Goal: Register for event/course

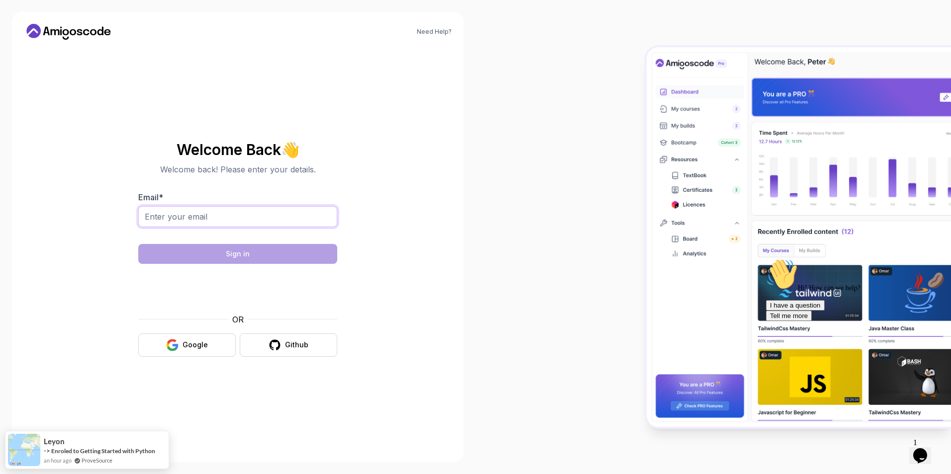
click at [185, 222] on input "Email *" at bounding box center [237, 216] width 199 height 21
click at [78, 33] on icon at bounding box center [68, 32] width 89 height 16
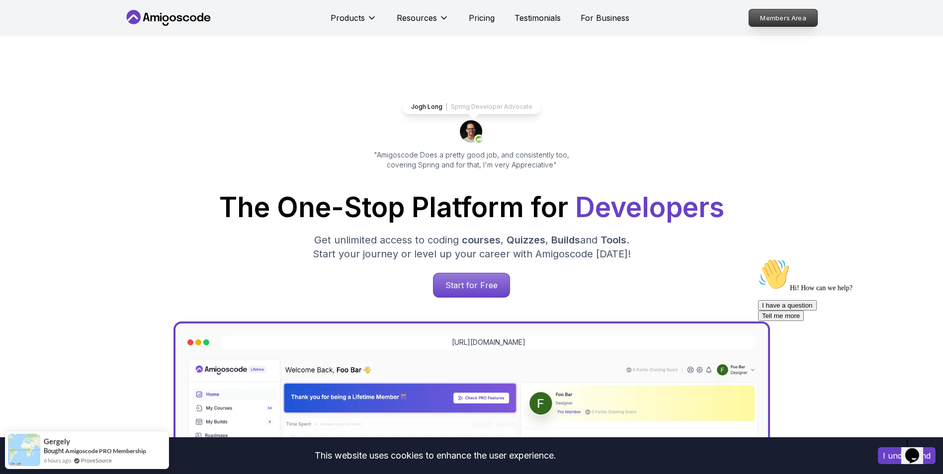
click at [783, 23] on p "Members Area" at bounding box center [783, 17] width 69 height 17
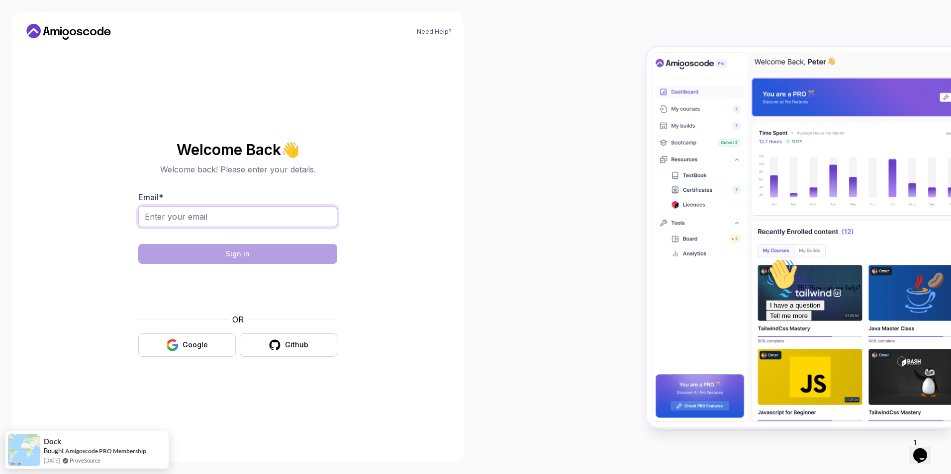
click at [177, 219] on input "Email *" at bounding box center [237, 216] width 199 height 21
type input "halidi.fouadi@gmail.com"
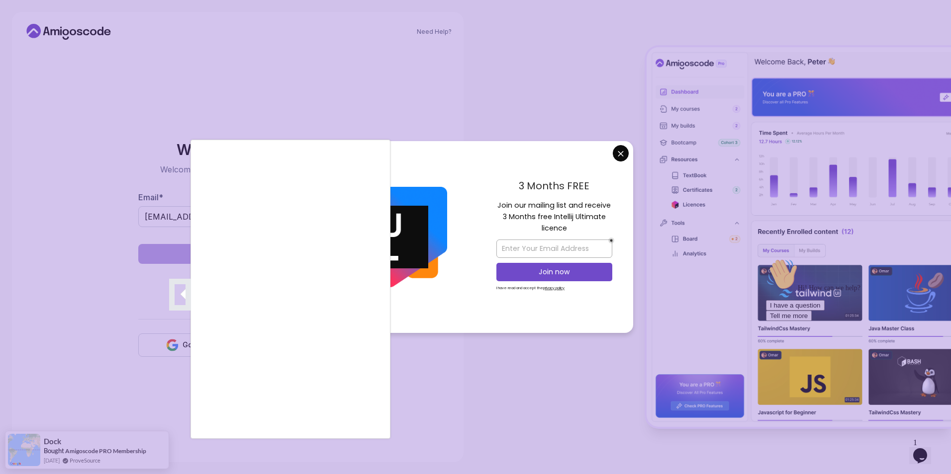
click at [626, 153] on div at bounding box center [475, 237] width 951 height 474
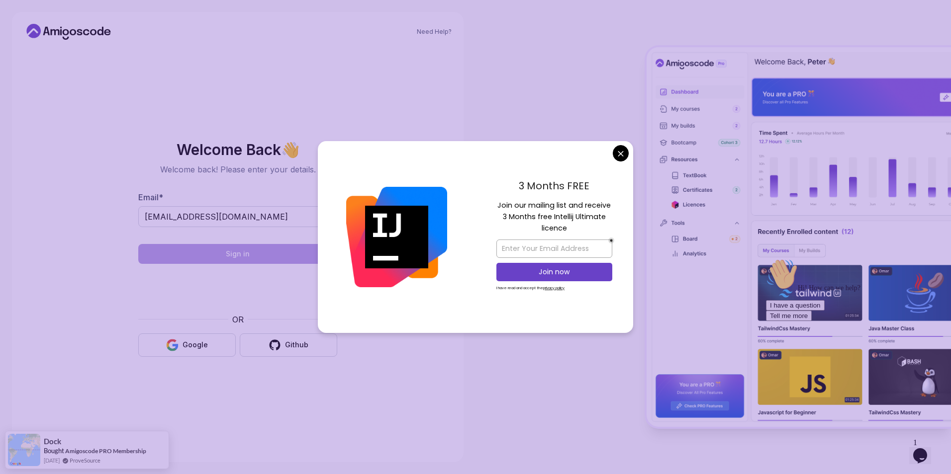
click at [622, 153] on body "Need Help? Welcome Back 👋 Welcome back! Please enter your details. Email * hali…" at bounding box center [475, 237] width 951 height 474
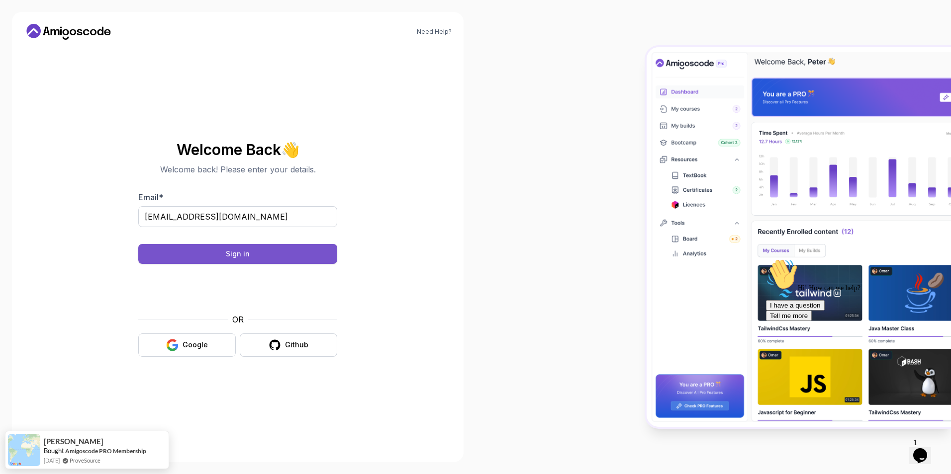
click at [246, 256] on div "Sign in" at bounding box center [238, 254] width 24 height 10
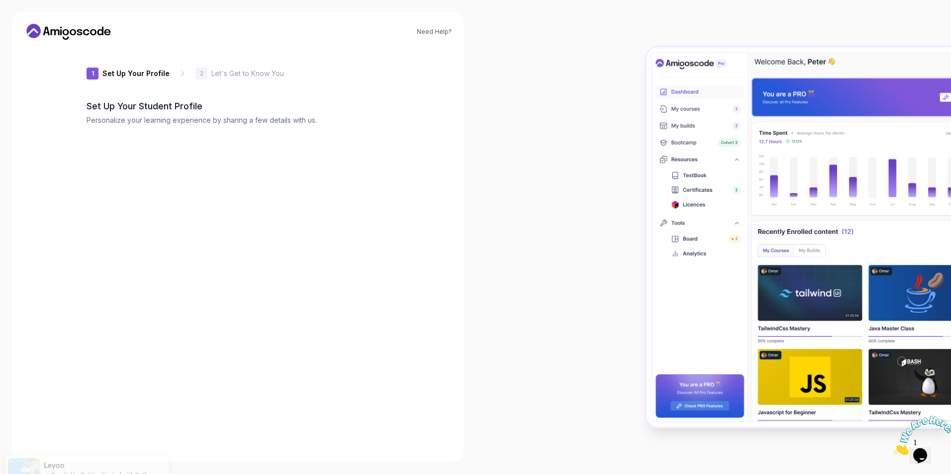
type input "zippyotterfb025"
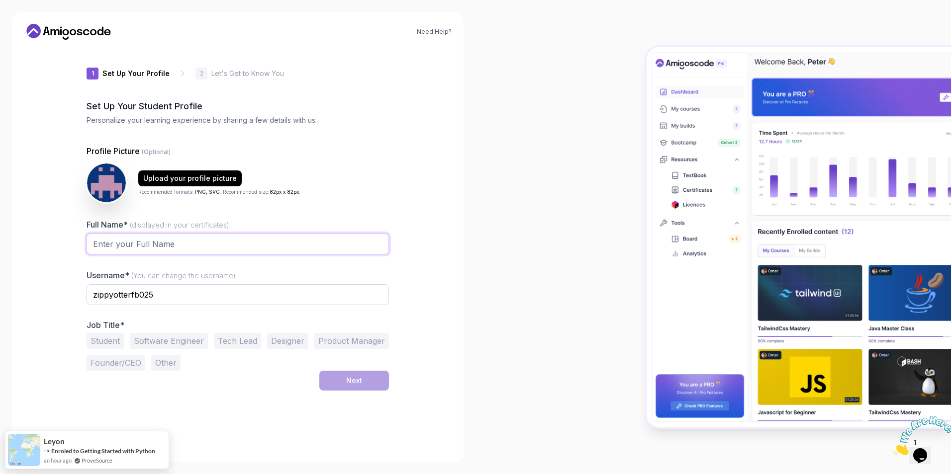
click at [152, 250] on input "Full Name* (displayed in your certificates)" at bounding box center [238, 244] width 302 height 21
type input "Fouadi"
type input "iambantou"
click at [102, 344] on button "Student" at bounding box center [105, 341] width 37 height 16
click at [353, 384] on div "Next" at bounding box center [354, 381] width 16 height 10
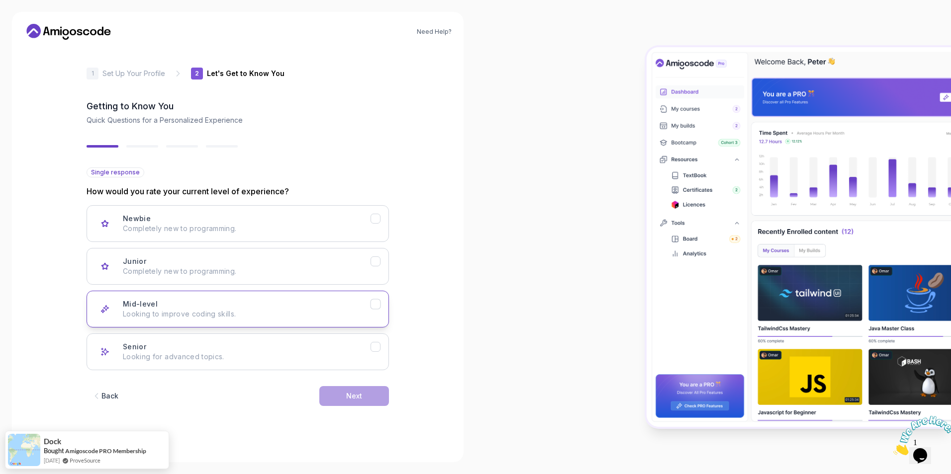
click at [374, 310] on button "Mid-level Looking to improve coding skills." at bounding box center [238, 309] width 302 height 37
click at [359, 395] on div "Next" at bounding box center [354, 396] width 16 height 10
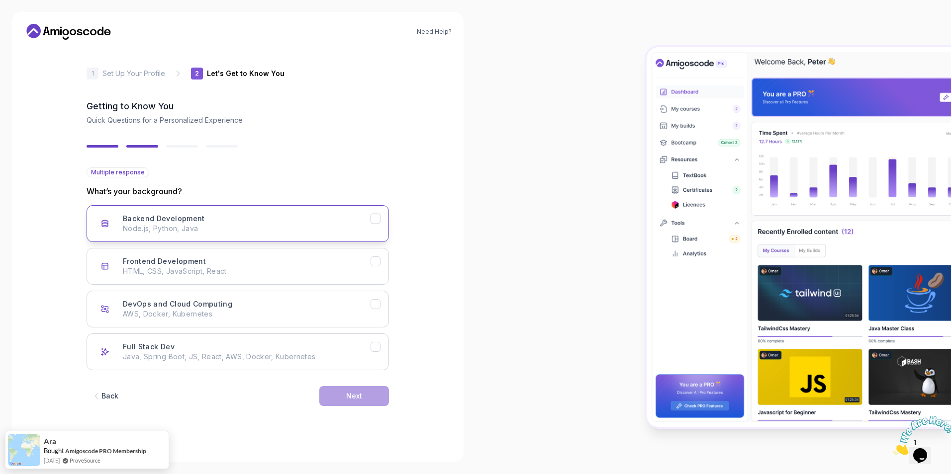
click at [324, 225] on p "Node.js, Python, Java" at bounding box center [247, 229] width 248 height 10
click at [370, 397] on button "Next" at bounding box center [354, 396] width 70 height 20
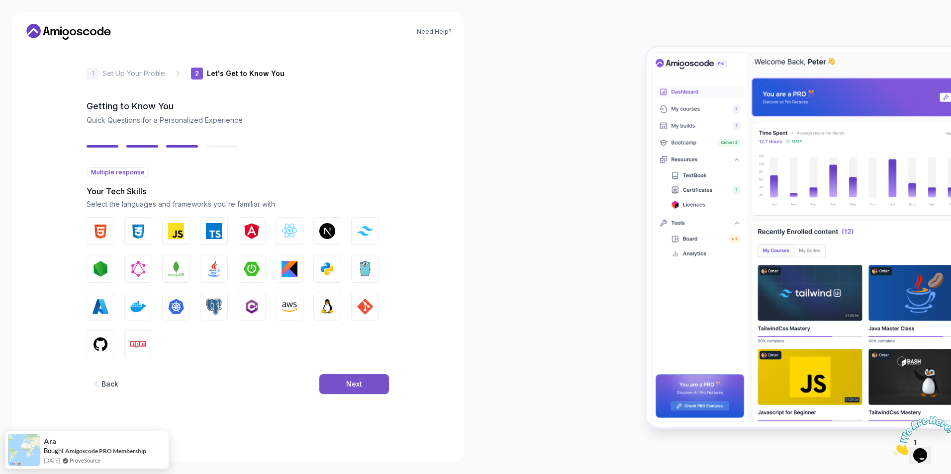
click at [365, 384] on button "Next" at bounding box center [354, 384] width 70 height 20
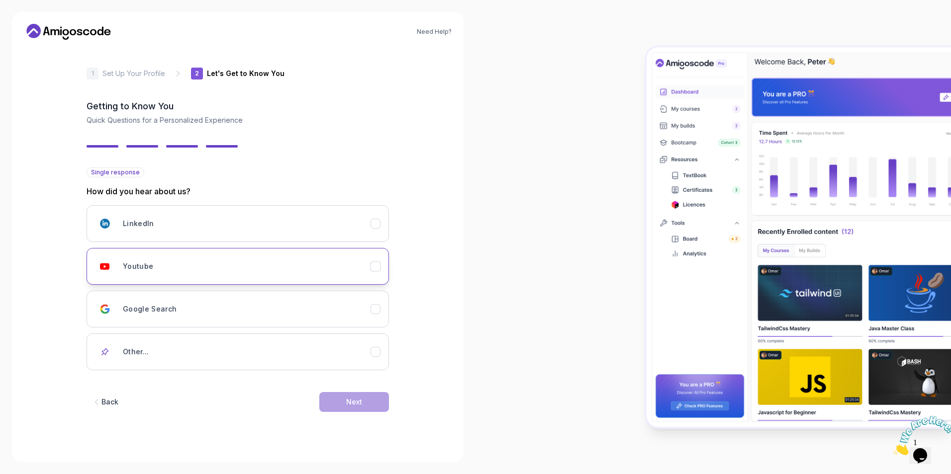
click at [352, 270] on div "Youtube" at bounding box center [247, 267] width 248 height 20
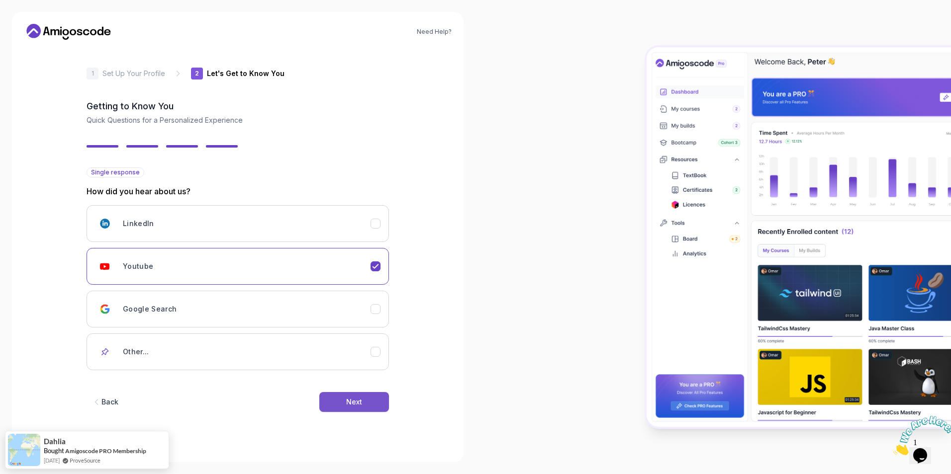
click at [351, 405] on div "Next" at bounding box center [354, 402] width 16 height 10
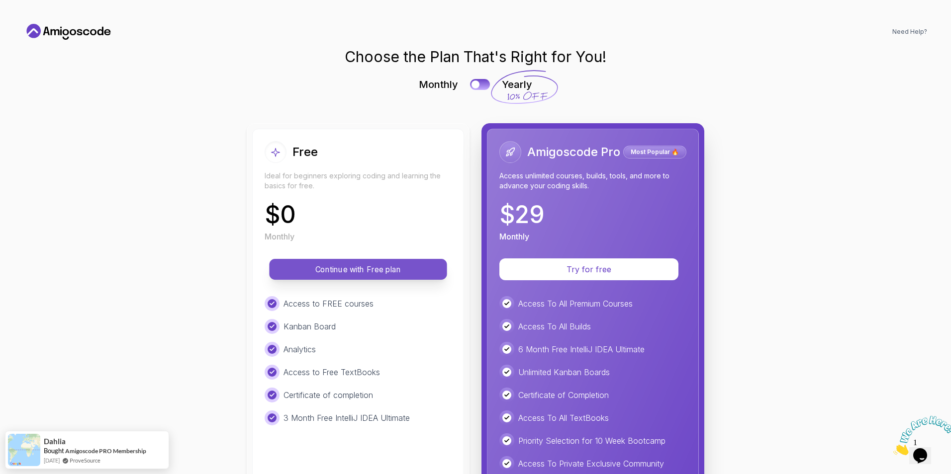
click at [352, 271] on p "Continue with Free plan" at bounding box center [357, 269] width 155 height 11
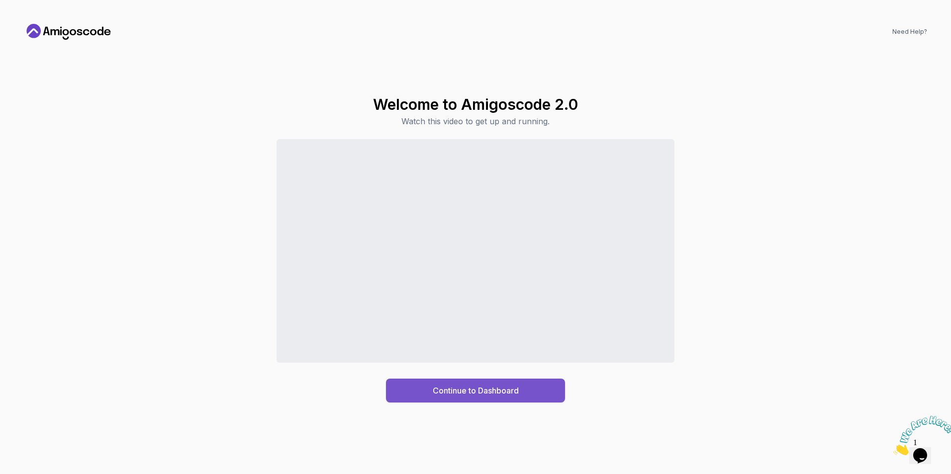
click at [470, 389] on div "Continue to Dashboard" at bounding box center [476, 391] width 86 height 12
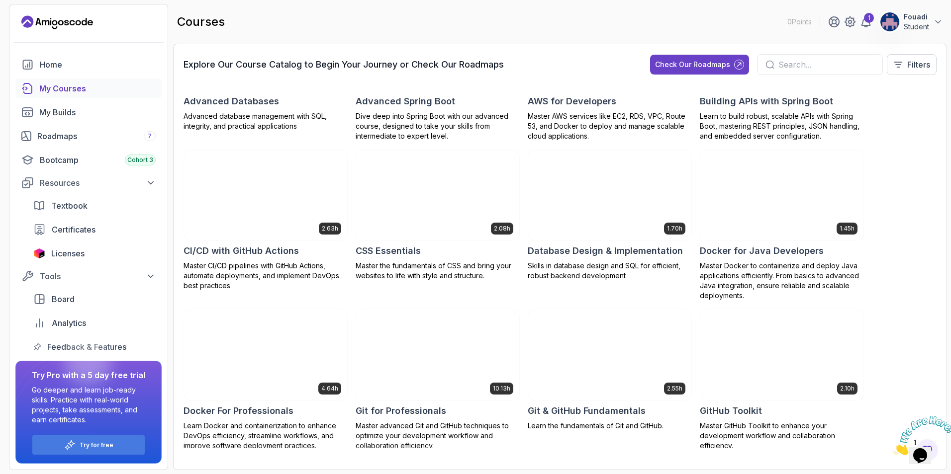
scroll to position [298, 0]
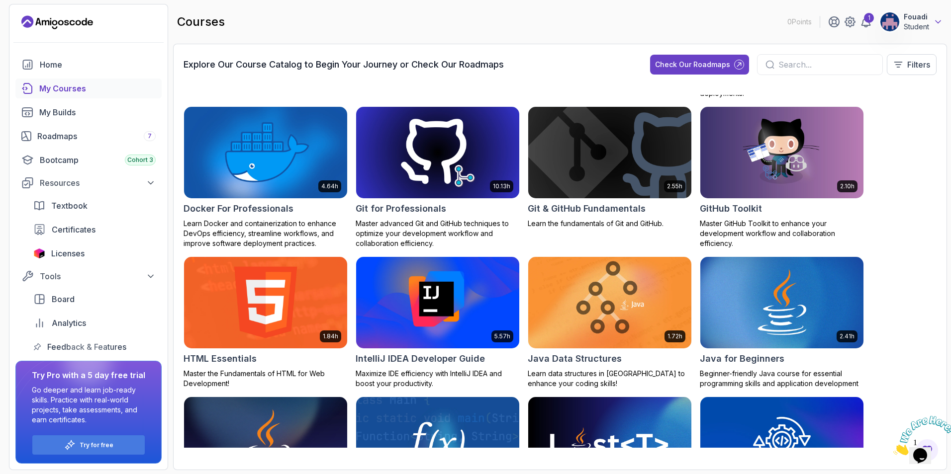
click at [937, 23] on icon at bounding box center [938, 22] width 10 height 10
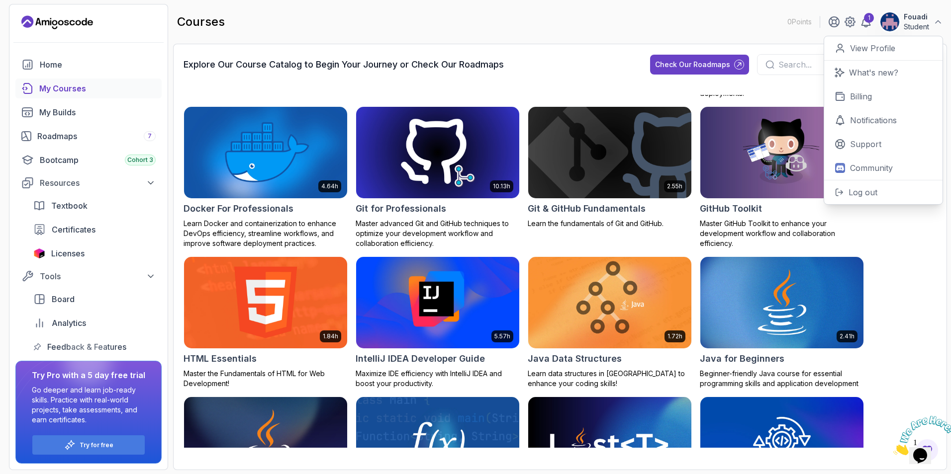
click at [930, 306] on div "8.31h Advanced Databases Advanced database management with SQL, integrity, and …" at bounding box center [559, 271] width 753 height 353
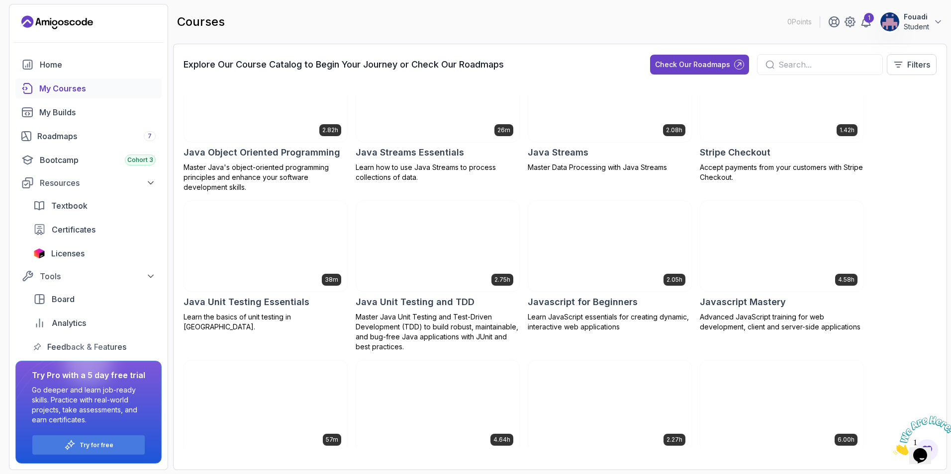
scroll to position [845, 0]
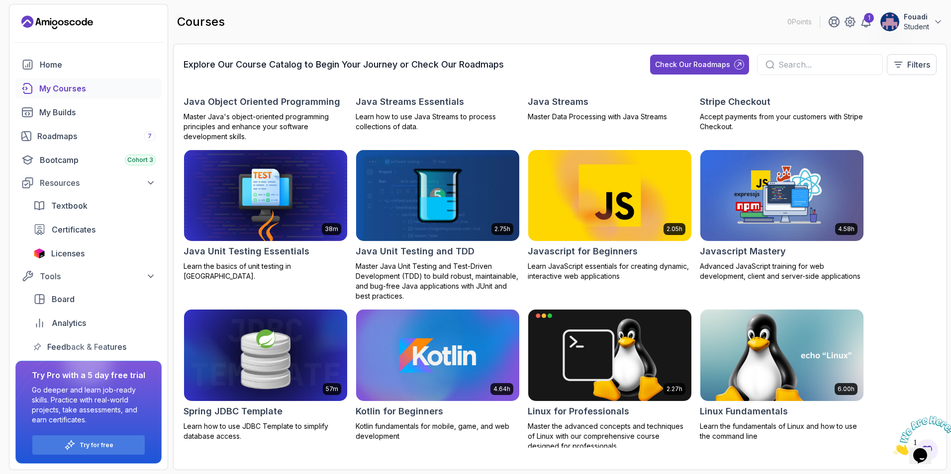
click at [481, 210] on img at bounding box center [437, 196] width 171 height 96
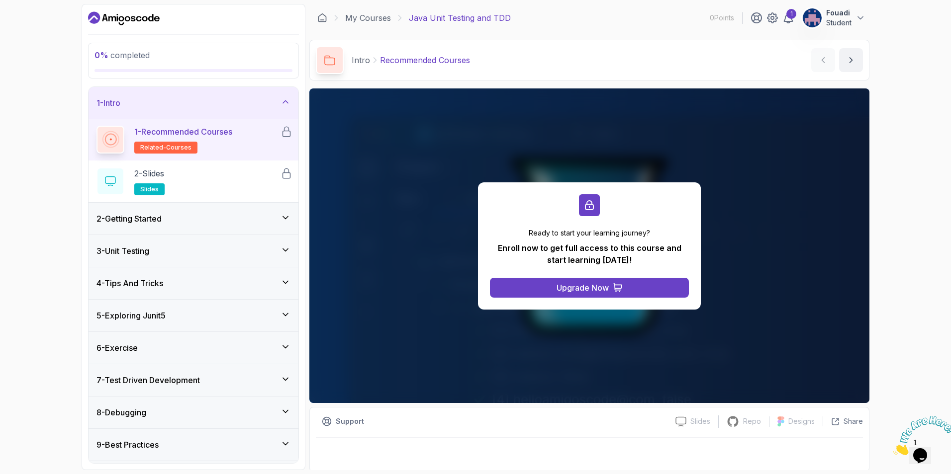
scroll to position [2, 0]
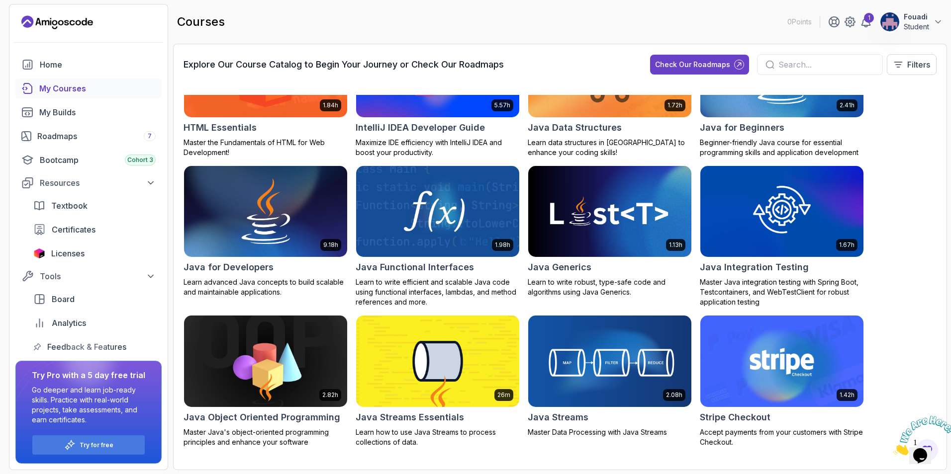
scroll to position [547, 0]
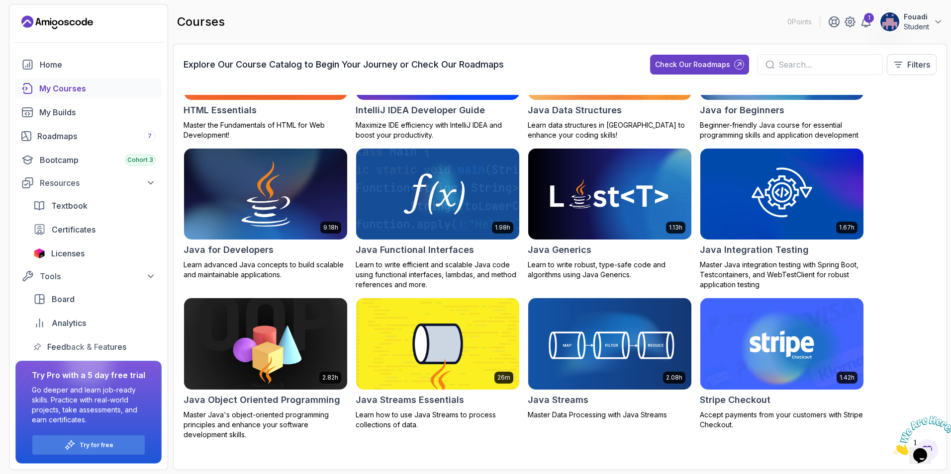
click at [800, 202] on img at bounding box center [781, 194] width 171 height 96
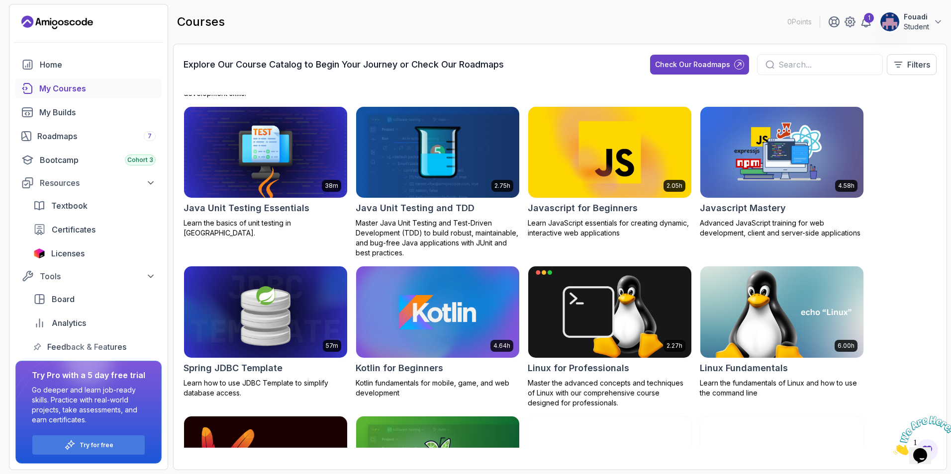
scroll to position [895, 0]
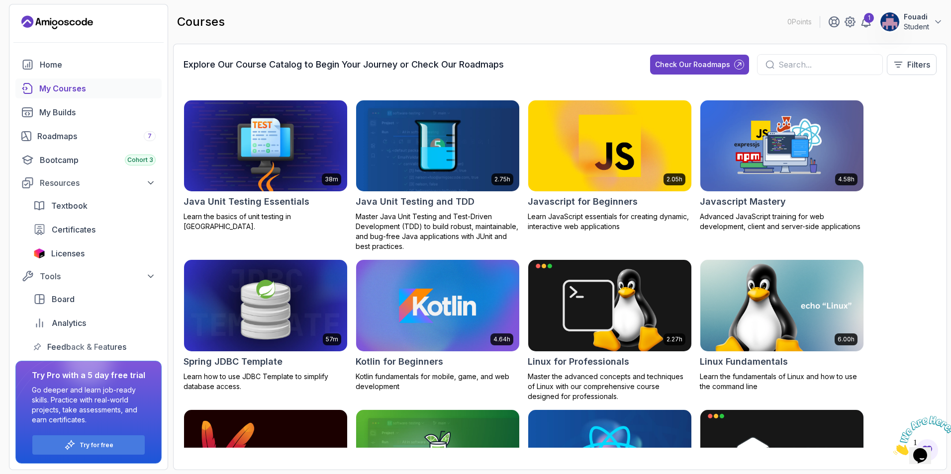
click at [279, 178] on img at bounding box center [265, 146] width 171 height 96
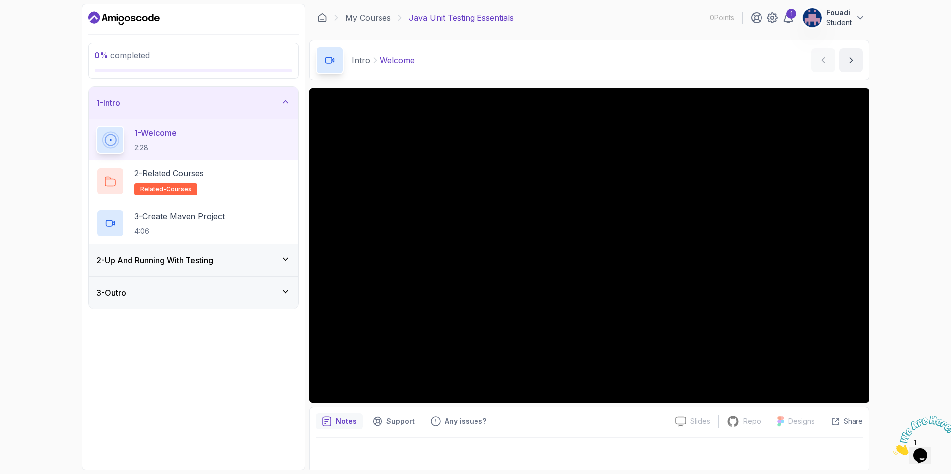
click at [280, 258] on icon at bounding box center [285, 260] width 10 height 10
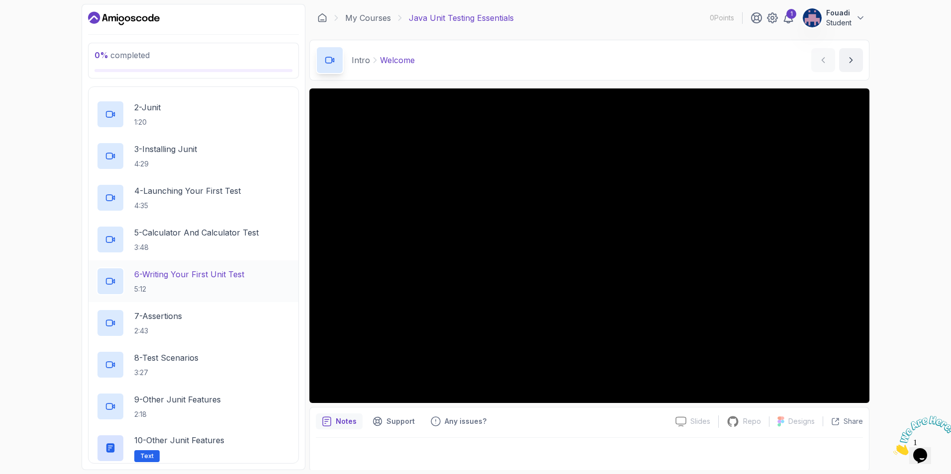
scroll to position [149, 0]
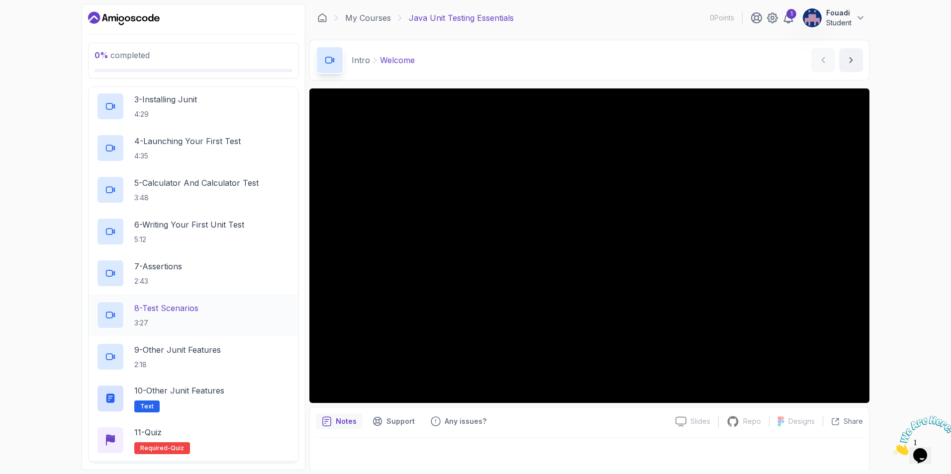
click at [163, 308] on p "8 - Test Scenarios" at bounding box center [166, 308] width 64 height 12
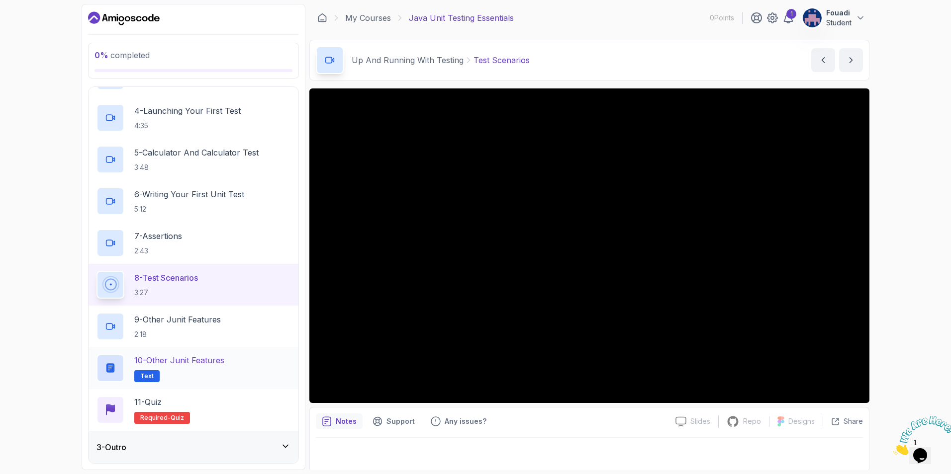
click at [167, 359] on p "10 - Other Junit Features" at bounding box center [179, 360] width 90 height 12
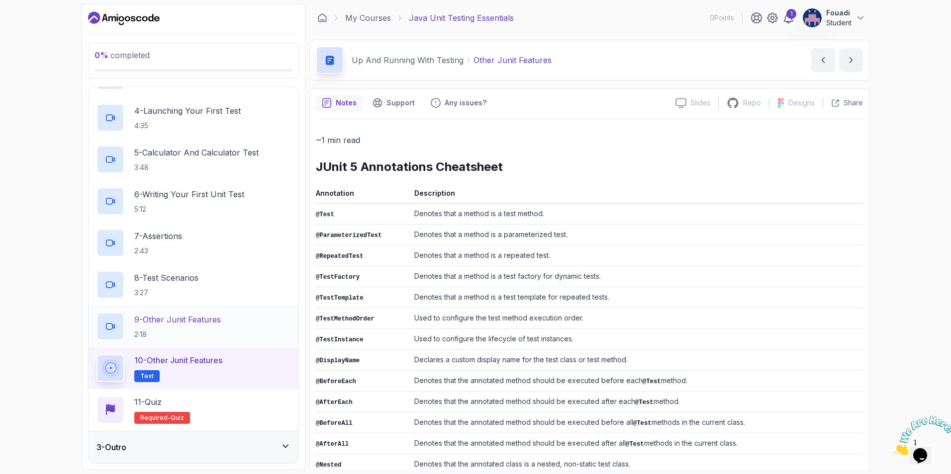
click at [191, 314] on p "9 - Other Junit Features" at bounding box center [177, 320] width 87 height 12
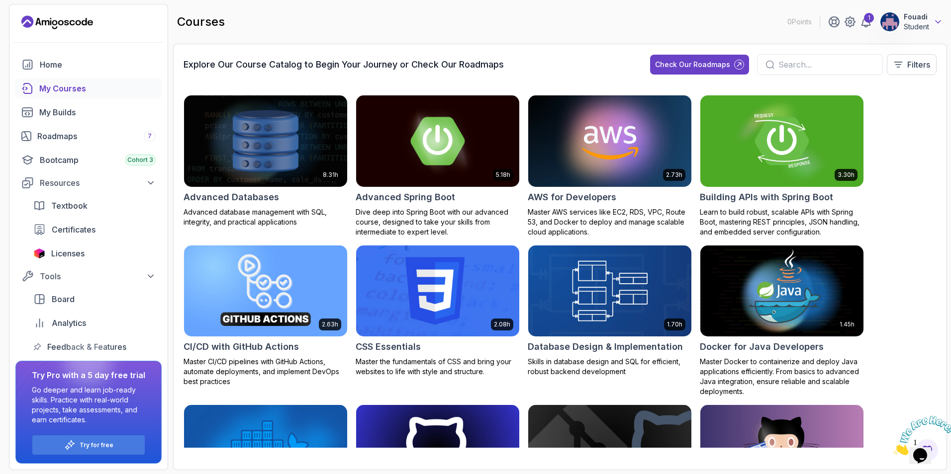
click at [935, 21] on icon at bounding box center [938, 22] width 10 height 10
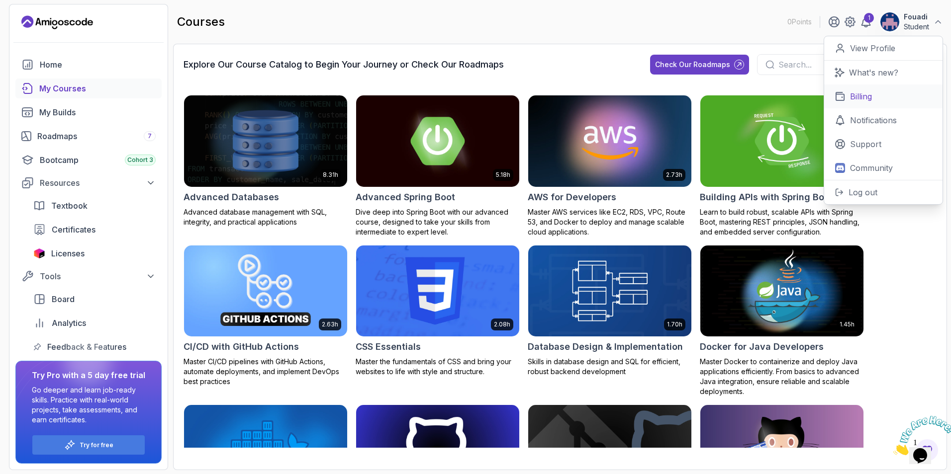
click at [861, 96] on p "Billing" at bounding box center [861, 96] width 22 height 12
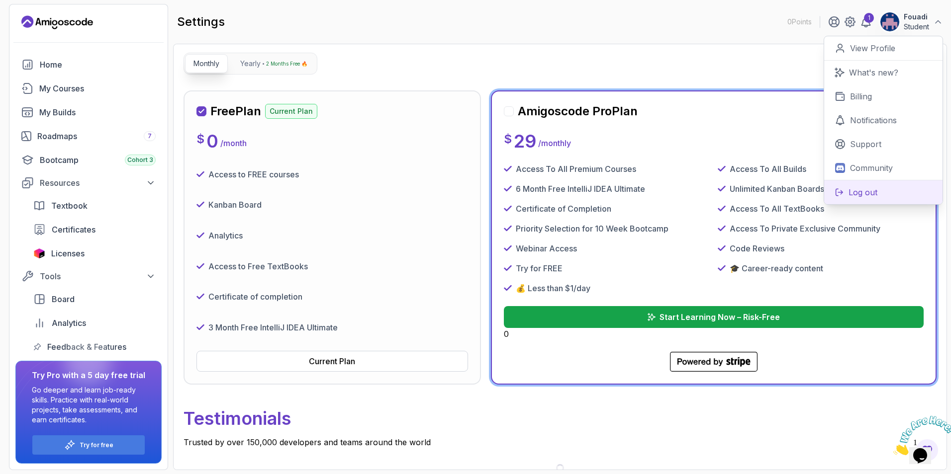
scroll to position [94, 0]
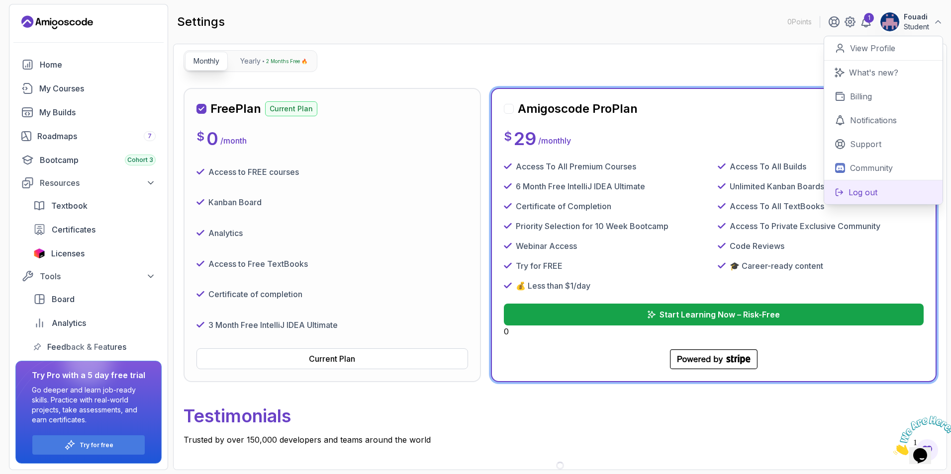
click at [871, 197] on p "Log out" at bounding box center [862, 192] width 29 height 12
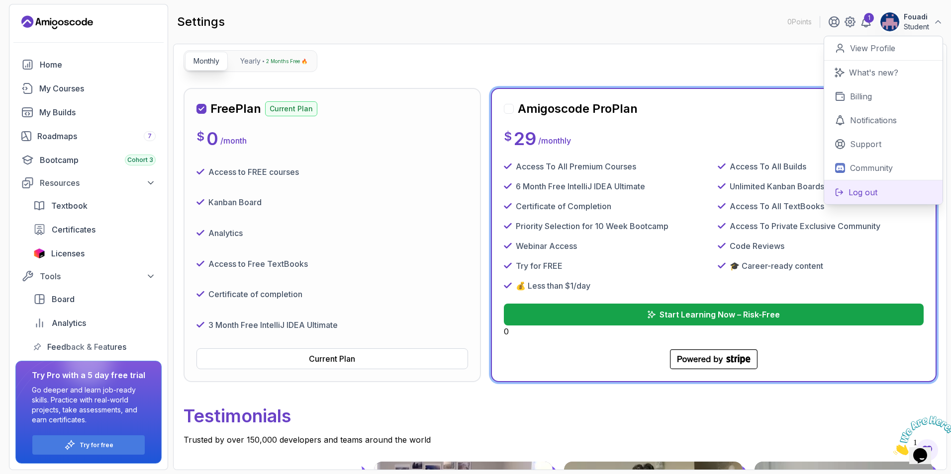
scroll to position [0, 0]
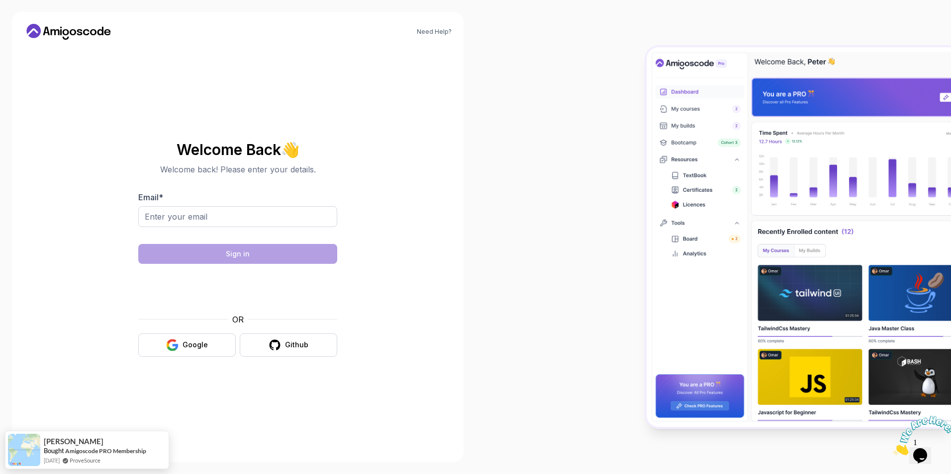
click at [519, 0] on div at bounding box center [712, 237] width 475 height 474
